Goal: Find specific page/section: Find specific page/section

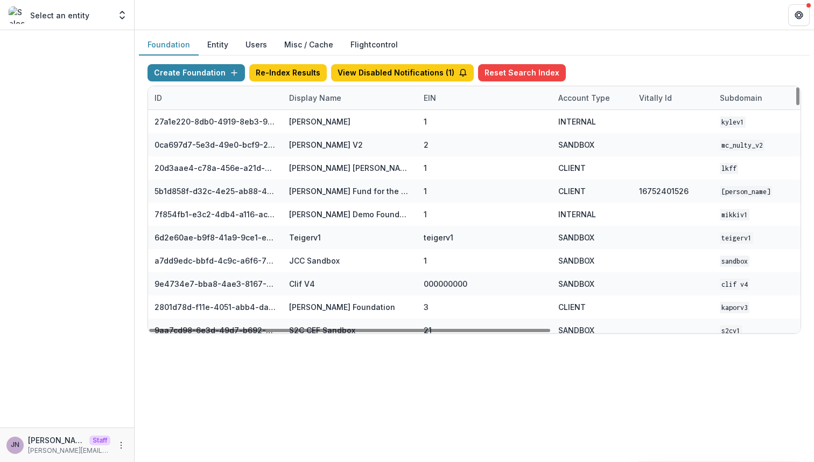
click at [335, 98] on div "Display Name" at bounding box center [315, 97] width 65 height 11
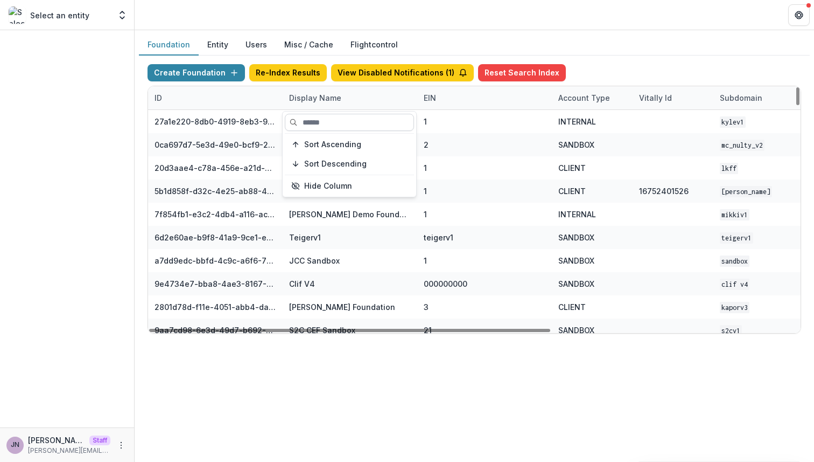
click at [330, 126] on input at bounding box center [349, 122] width 129 height 17
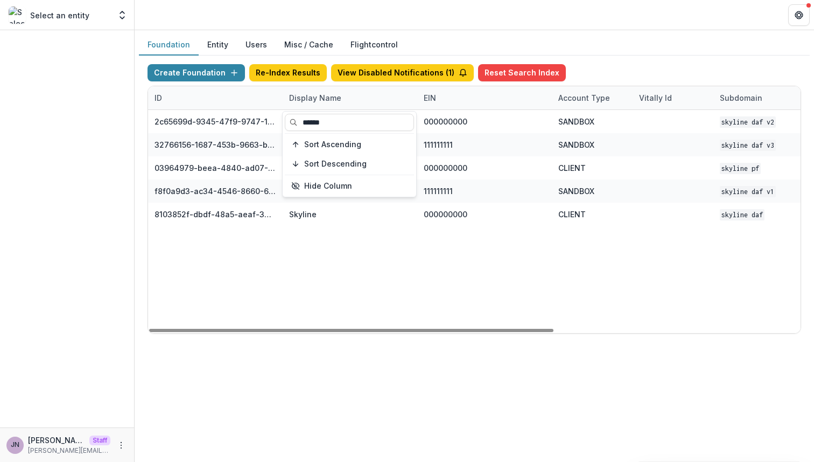
type input "******"
click at [370, 255] on div "2c65699d-9345-47f9-9747-12d930ad2536 Skyline DAF V2 000000000 SANDBOX Skyline D…" at bounding box center [673, 221] width 1050 height 223
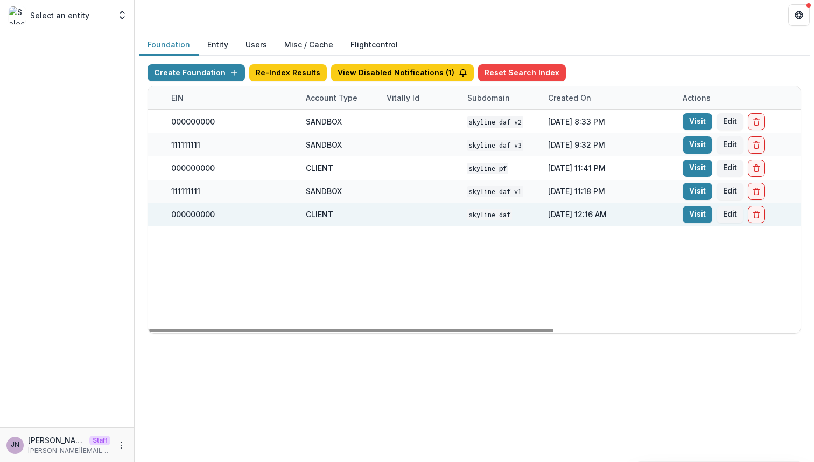
scroll to position [0, 276]
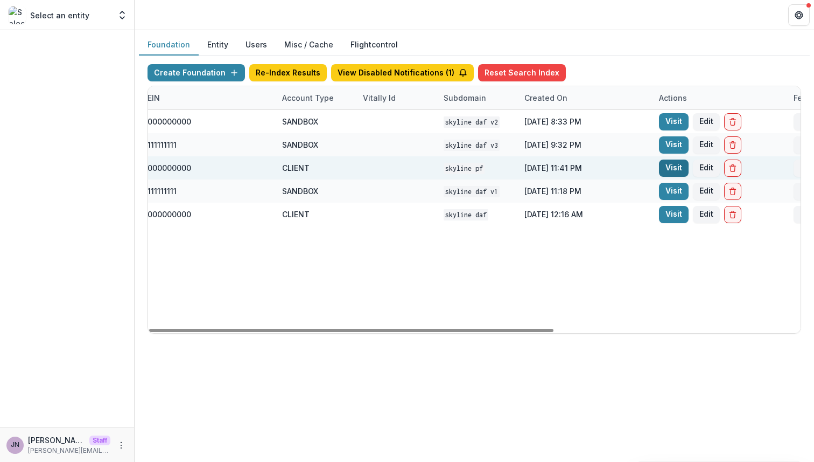
click at [669, 166] on link "Visit" at bounding box center [674, 167] width 30 height 17
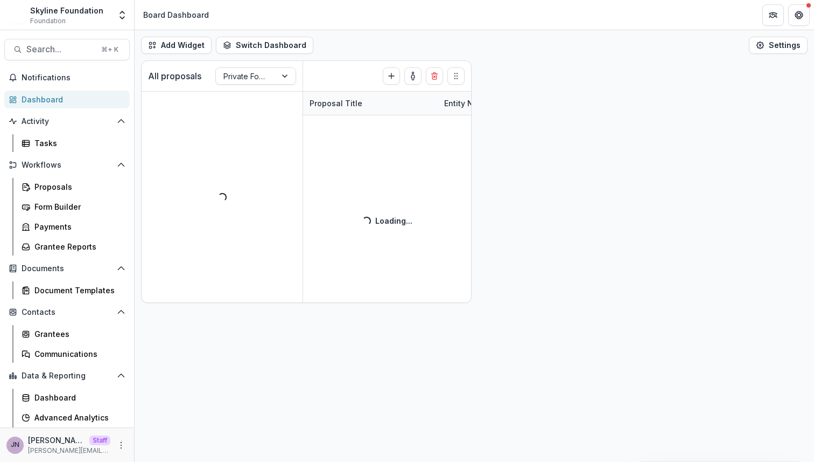
scroll to position [19, 0]
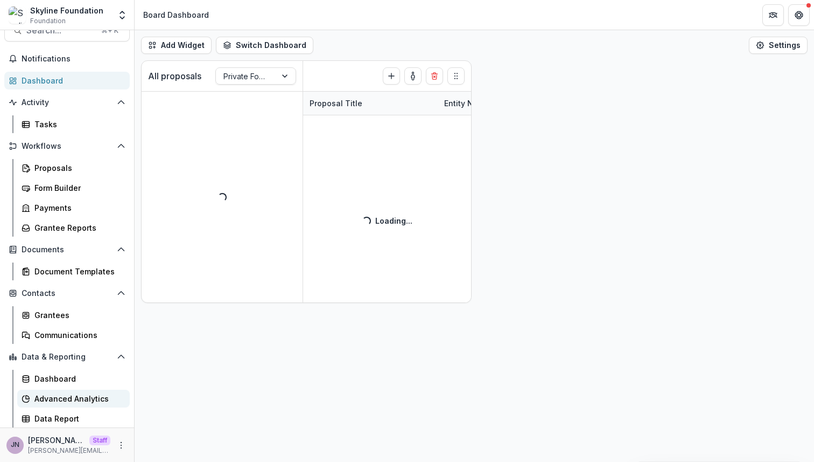
click at [80, 395] on div "Advanced Analytics" at bounding box center [77, 398] width 87 height 11
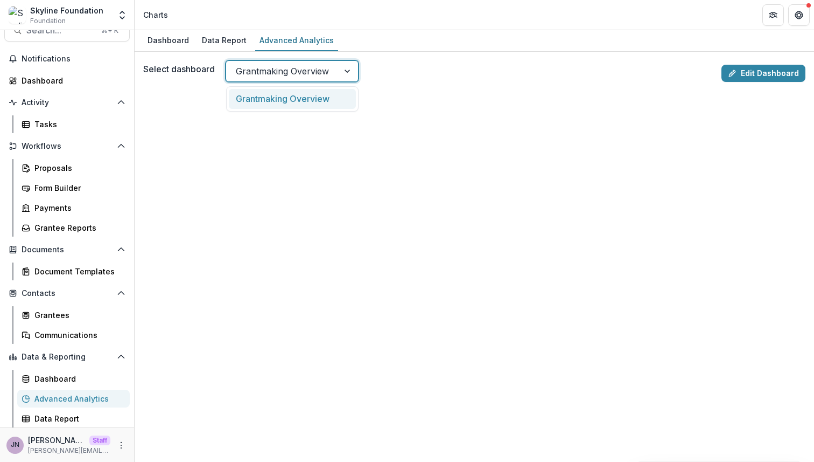
click at [343, 71] on div at bounding box center [348, 71] width 19 height 20
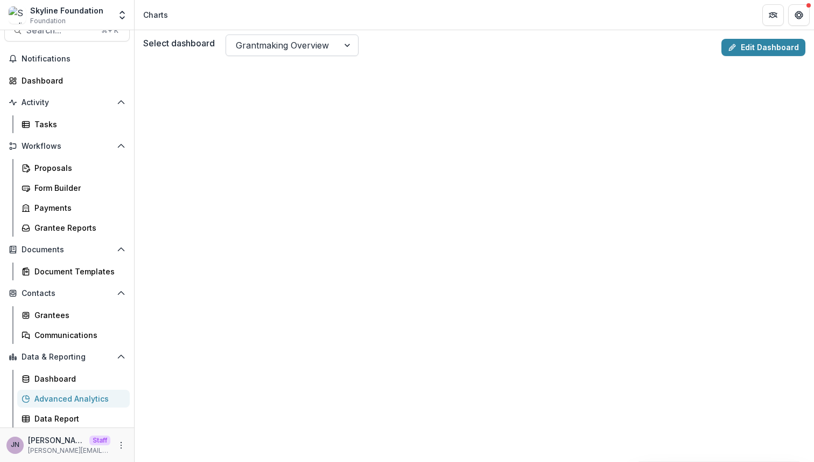
scroll to position [25, 0]
